Goal: Find specific page/section: Find specific page/section

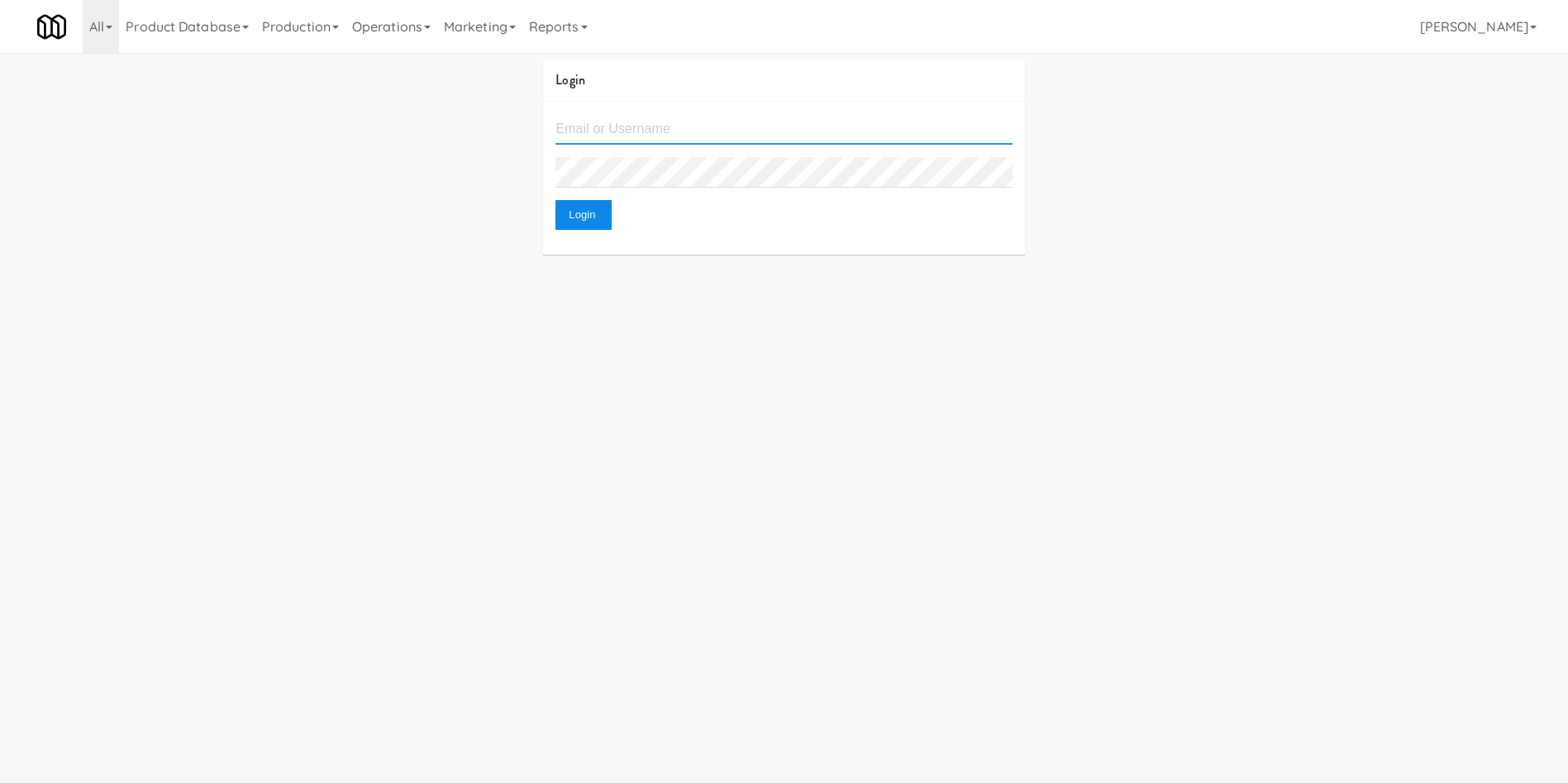
type input "[EMAIL_ADDRESS][DOMAIN_NAME]"
click at [589, 203] on button "Login" at bounding box center [583, 215] width 56 height 29
click at [16, 66] on icon at bounding box center [12, 72] width 12 height 12
